Goal: Task Accomplishment & Management: Use online tool/utility

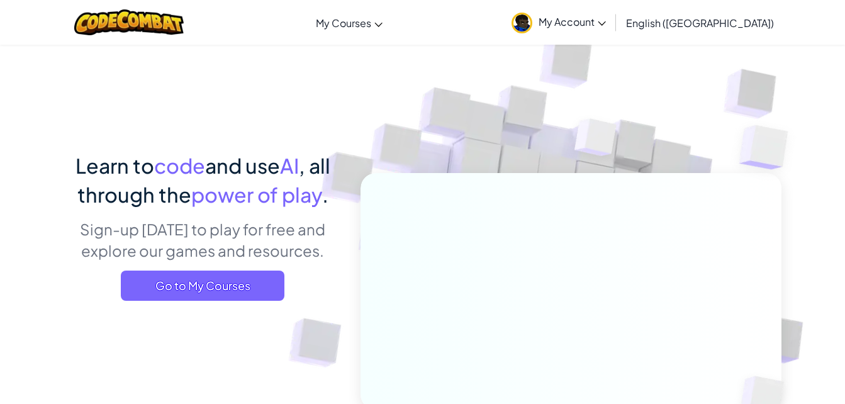
click at [150, 291] on span "Go to My Courses" at bounding box center [203, 286] width 164 height 30
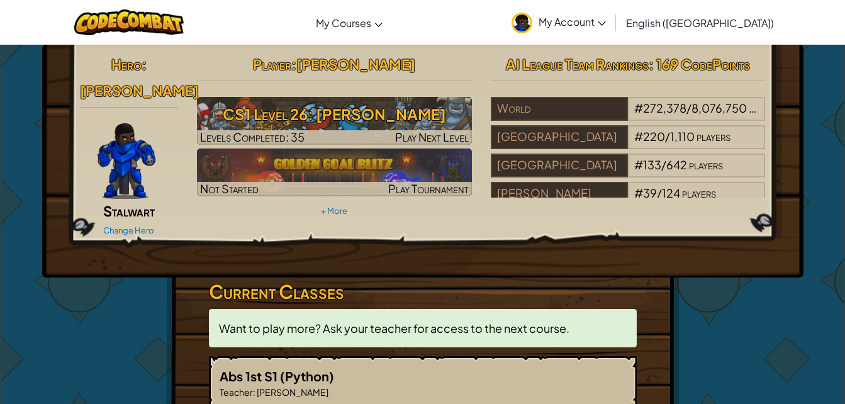
click at [230, 116] on h3 "CS1 Level 26: [PERSON_NAME]" at bounding box center [334, 114] width 275 height 28
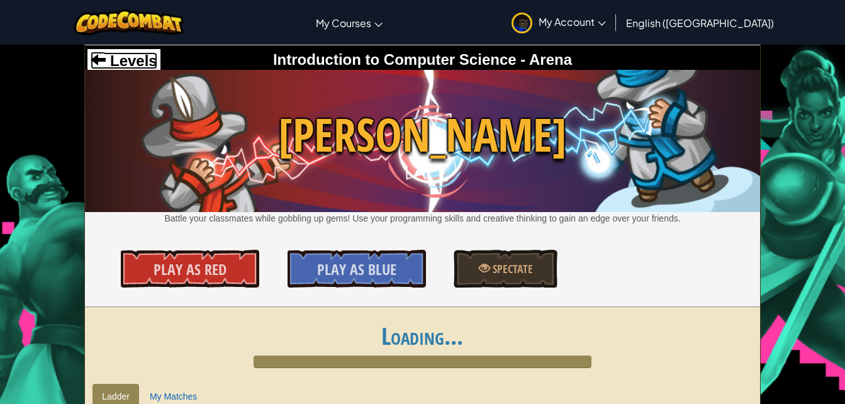
click at [142, 59] on span "Levels" at bounding box center [131, 60] width 51 height 17
